Goal: Communication & Community: Ask a question

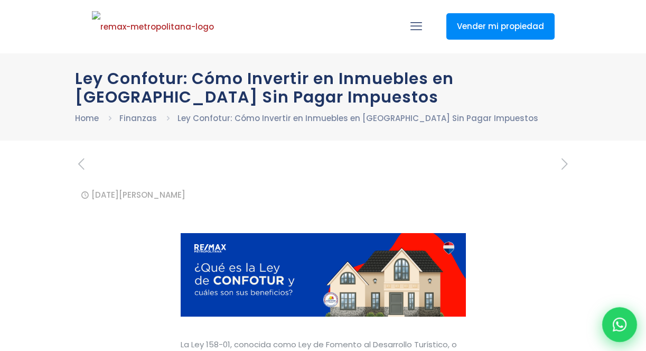
click at [618, 323] on icon at bounding box center [620, 324] width 14 height 14
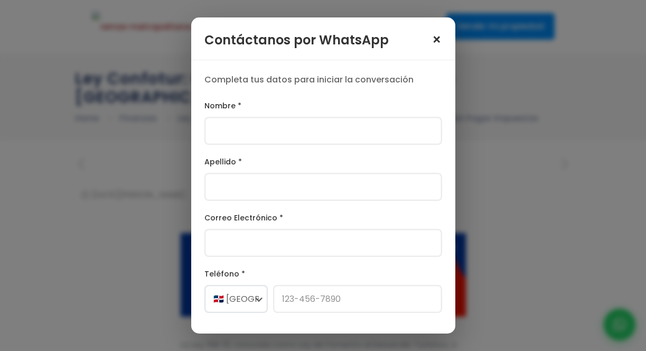
click at [437, 41] on span "×" at bounding box center [437, 40] width 11 height 15
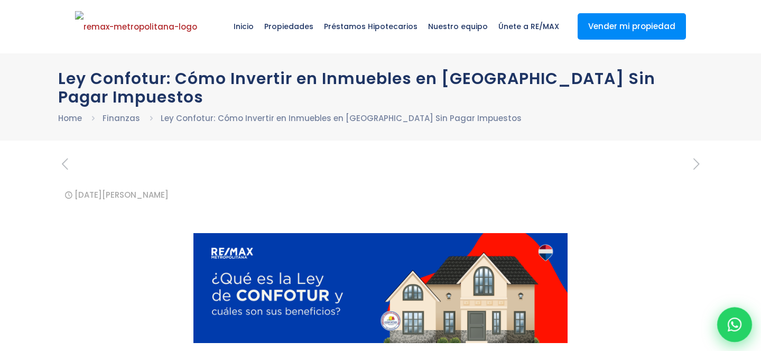
click at [645, 327] on icon at bounding box center [734, 324] width 14 height 14
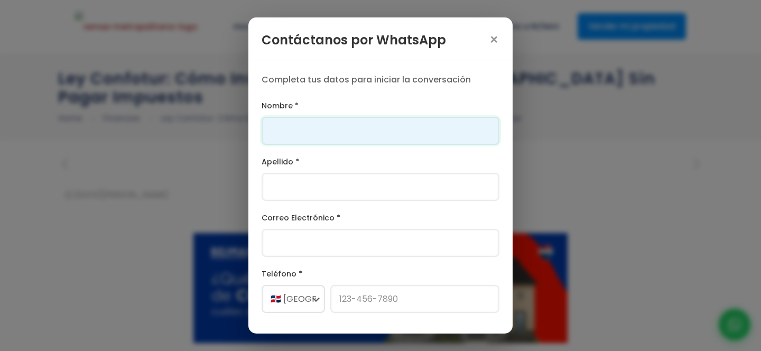
scroll to position [43, 0]
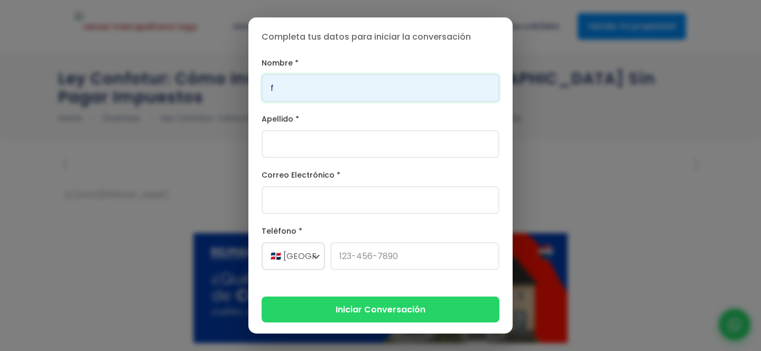
type input "Franklin"
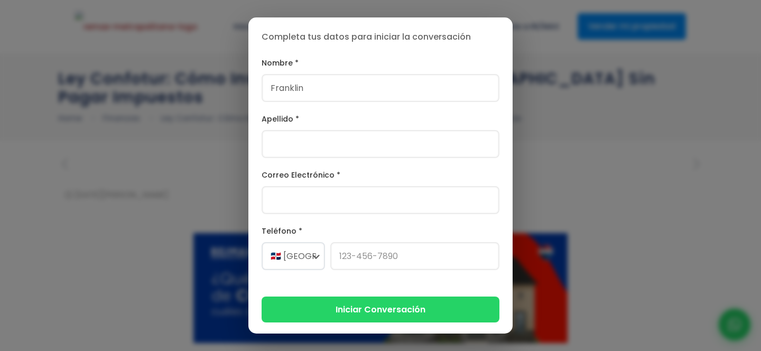
type input "Gonzalez"
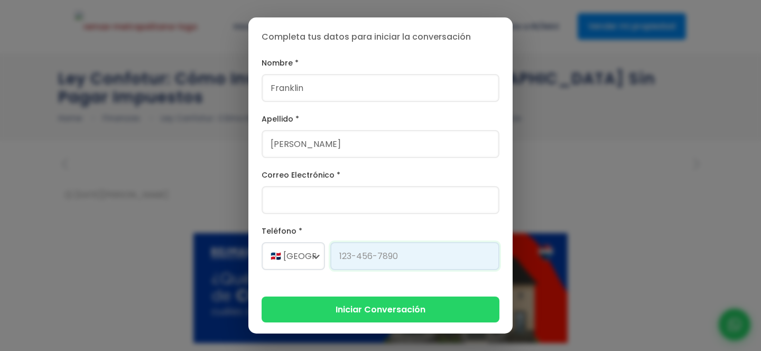
type input "829-619-1904"
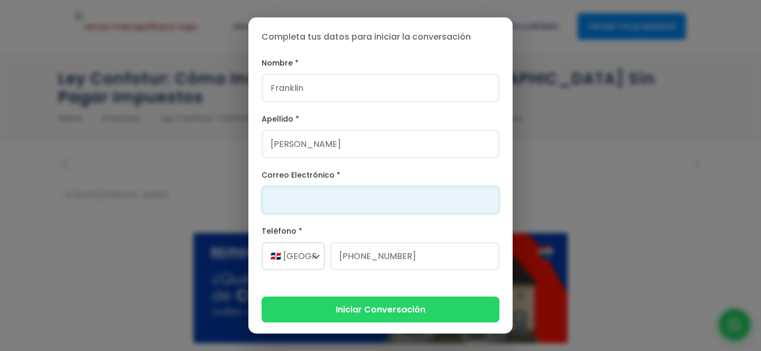
click at [361, 198] on input "Correo Electrónico *" at bounding box center [380, 200] width 238 height 28
type input "franklin@version.do"
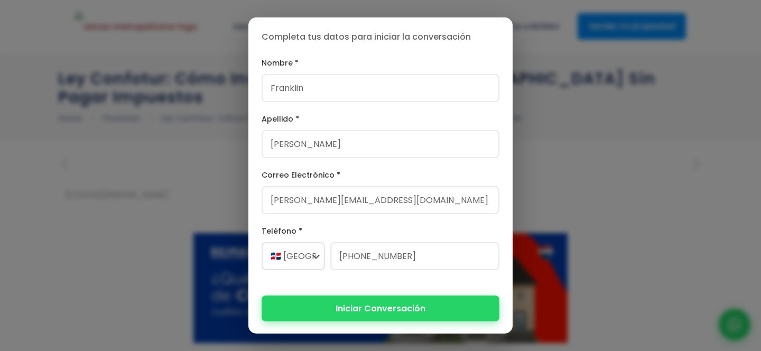
click at [370, 301] on button "Iniciar Conversación" at bounding box center [380, 308] width 238 height 26
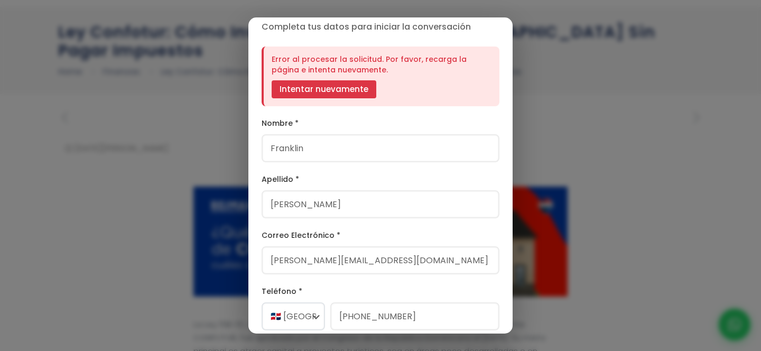
scroll to position [0, 0]
